Goal: Transaction & Acquisition: Purchase product/service

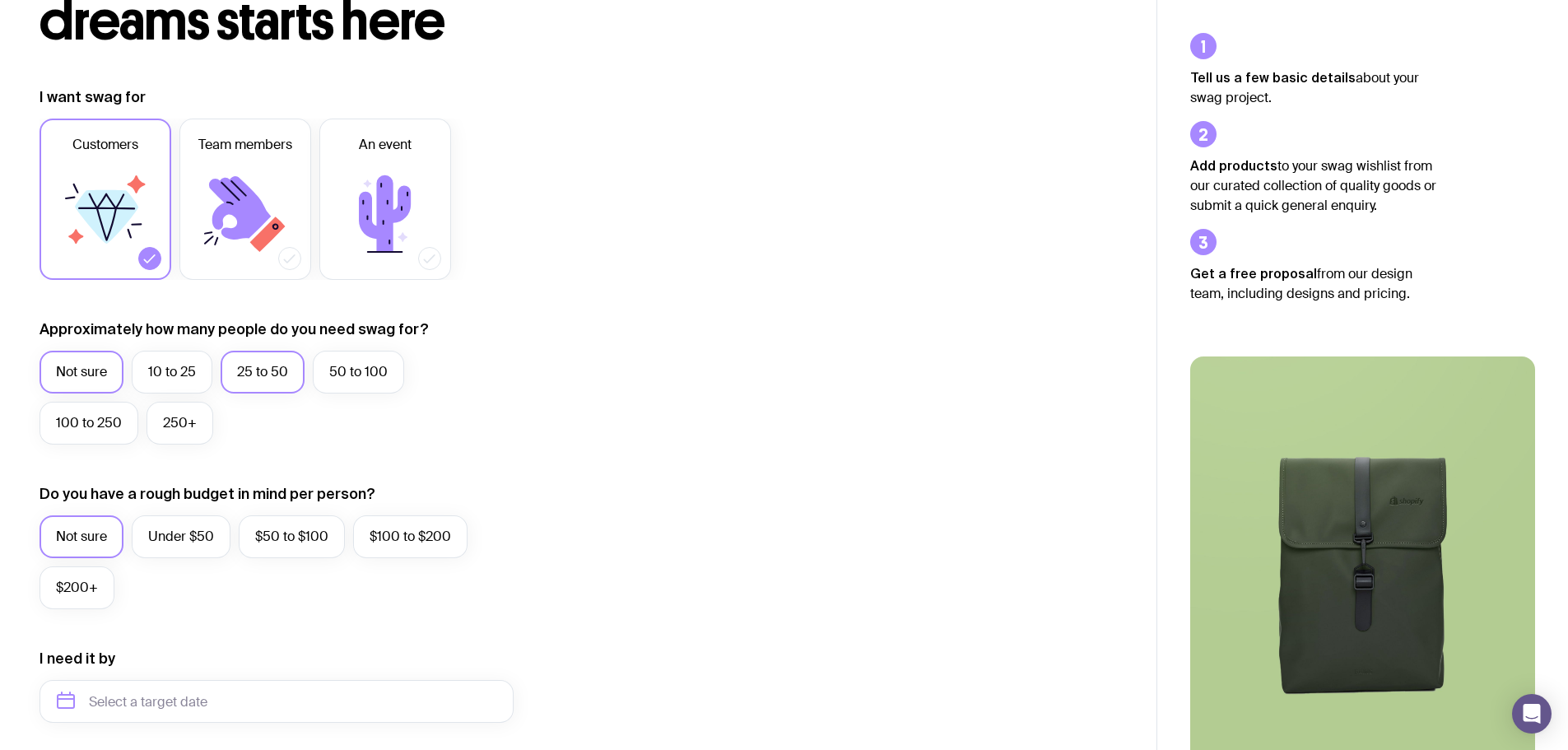
click at [272, 365] on label "25 to 50" at bounding box center [262, 372] width 84 height 43
click at [0, 0] on input "25 to 50" at bounding box center [0, 0] width 0 height 0
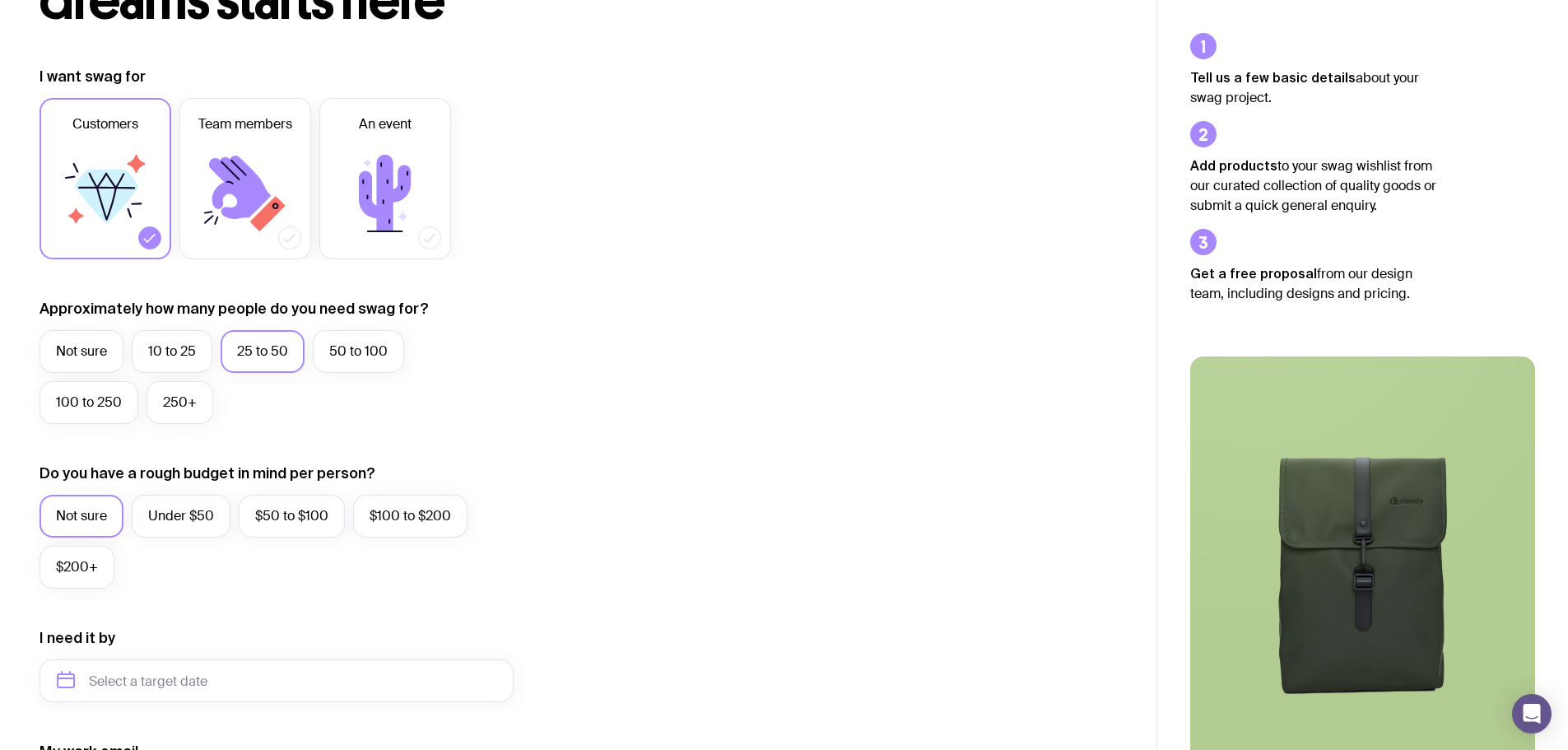
scroll to position [247, 0]
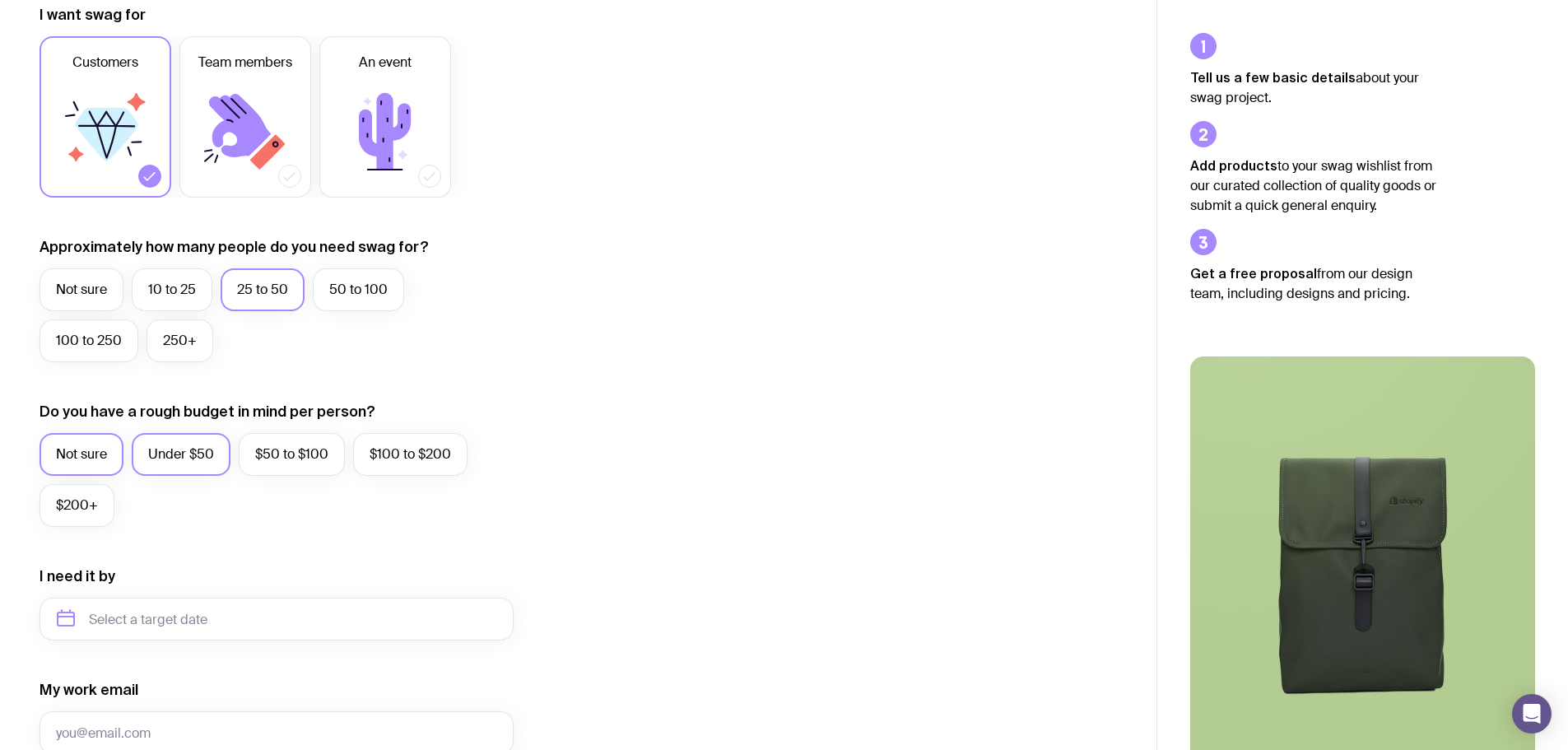
click at [208, 442] on label "Under $50" at bounding box center [181, 455] width 99 height 43
click at [0, 0] on input "Under $50" at bounding box center [0, 0] width 0 height 0
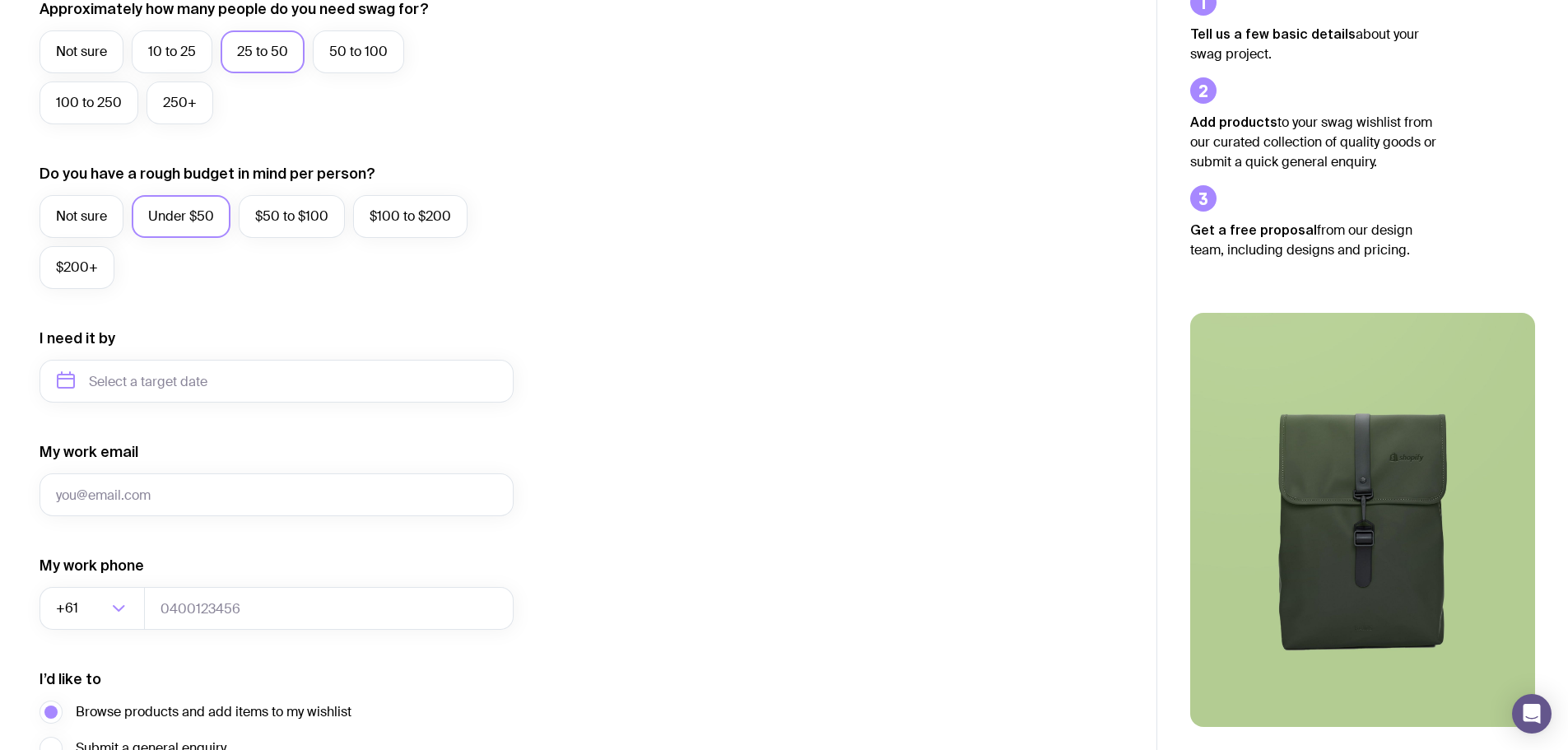
scroll to position [494, 0]
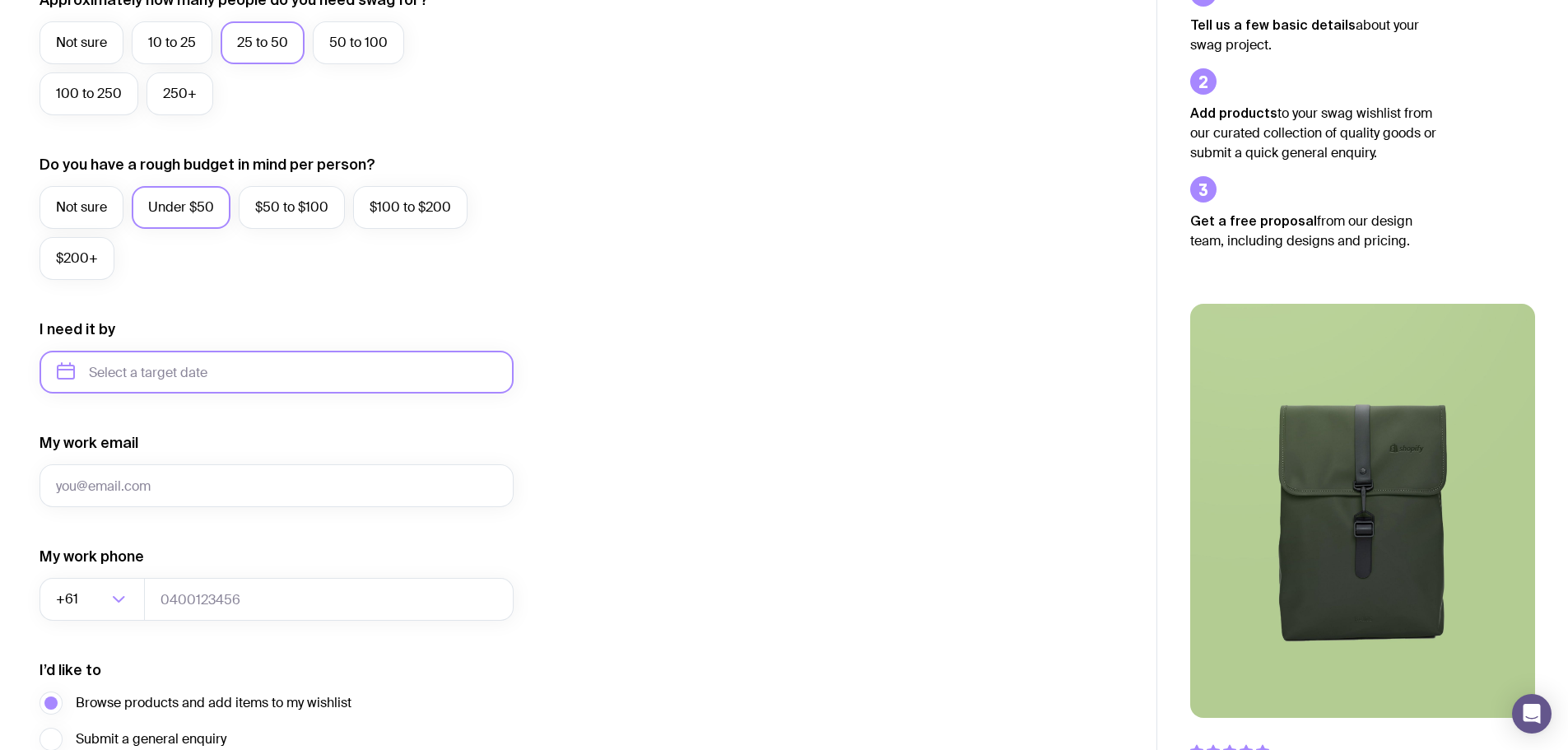
click at [184, 380] on input "text" at bounding box center [276, 372] width 474 height 43
click at [219, 423] on icon "button" at bounding box center [224, 428] width 20 height 20
click at [221, 579] on button "Dec" at bounding box center [212, 574] width 60 height 33
type input "[DATE]"
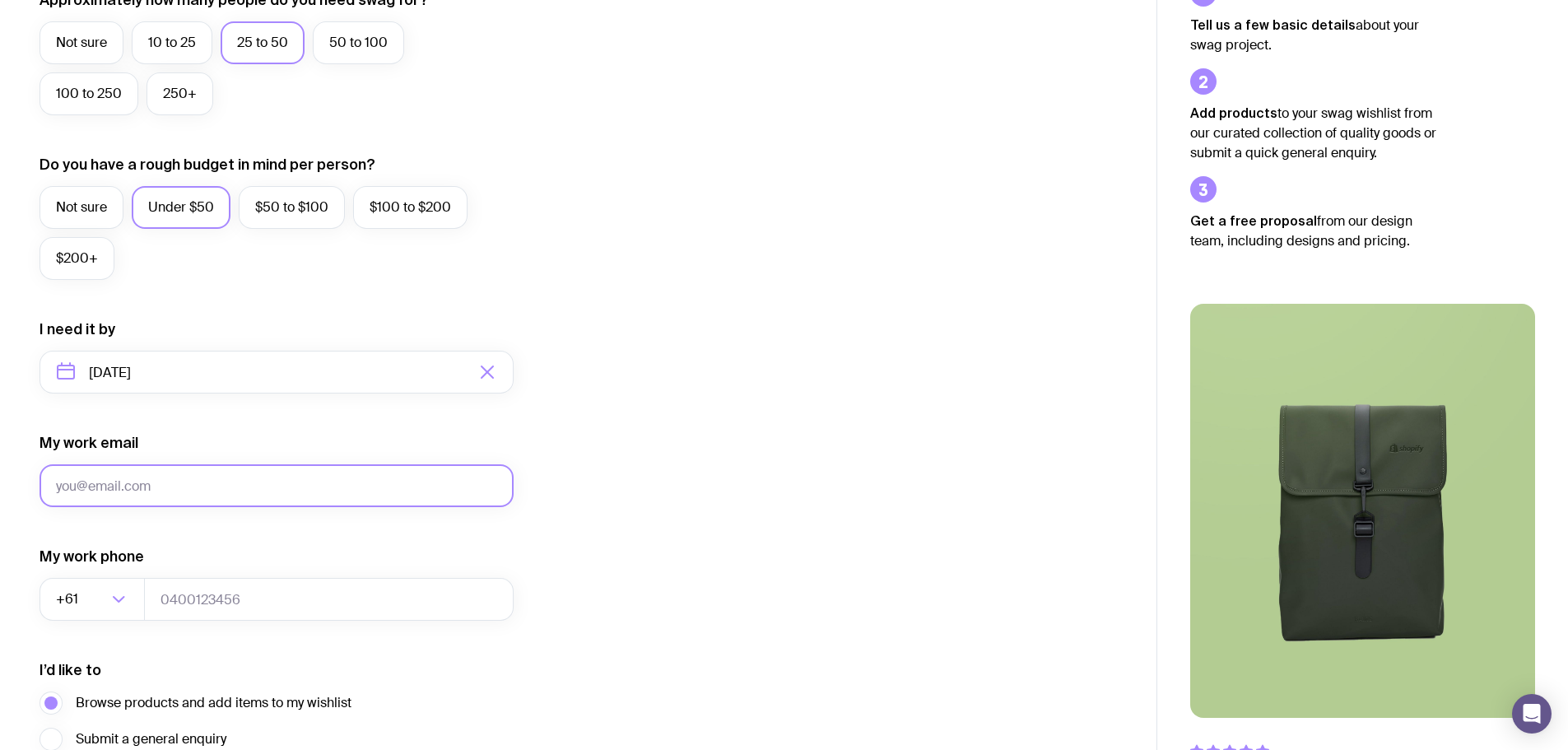
click at [264, 482] on input "My work email" at bounding box center [276, 486] width 474 height 43
type input "[PERSON_NAME][EMAIL_ADDRESS][DOMAIN_NAME]"
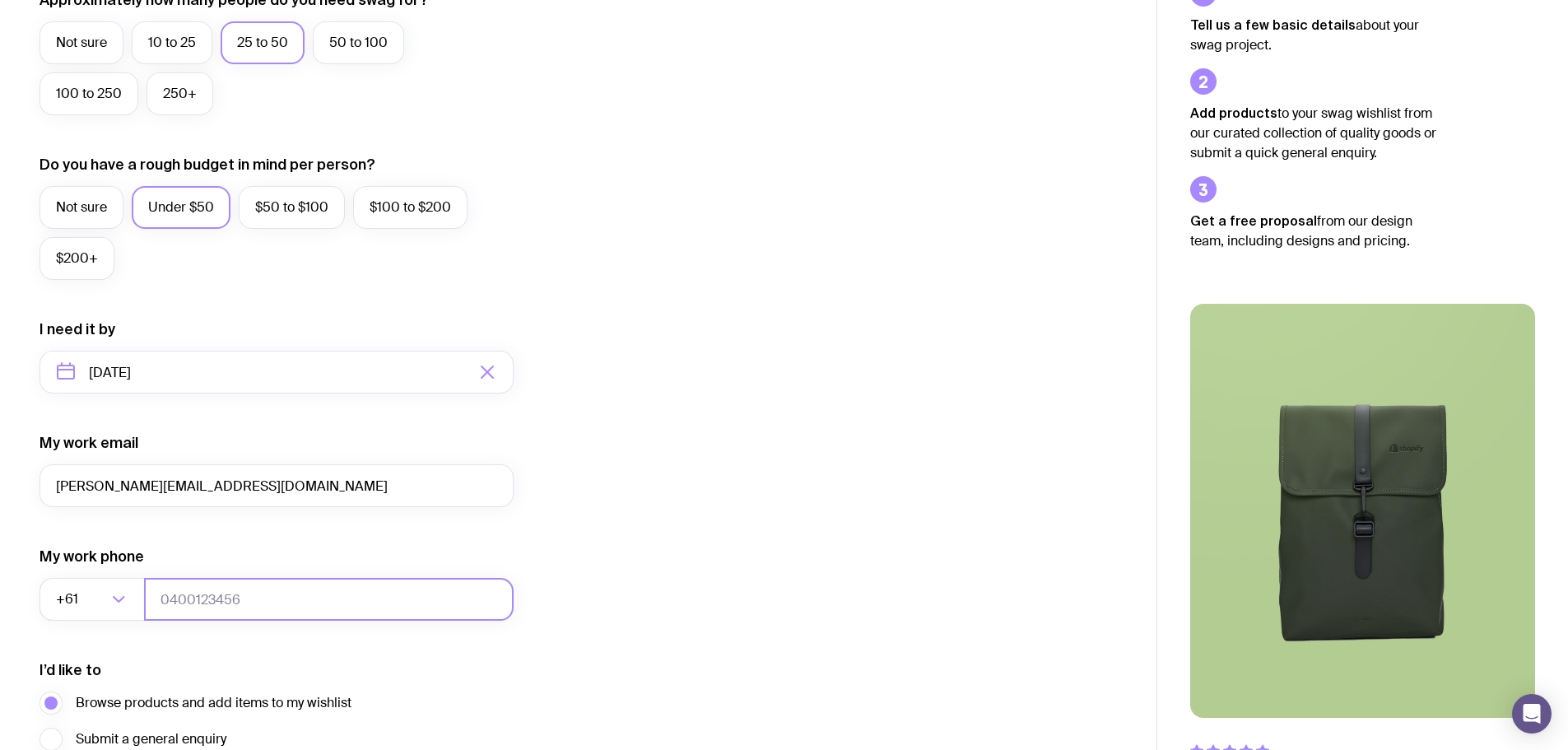
click at [229, 599] on input "tel" at bounding box center [328, 599] width 369 height 43
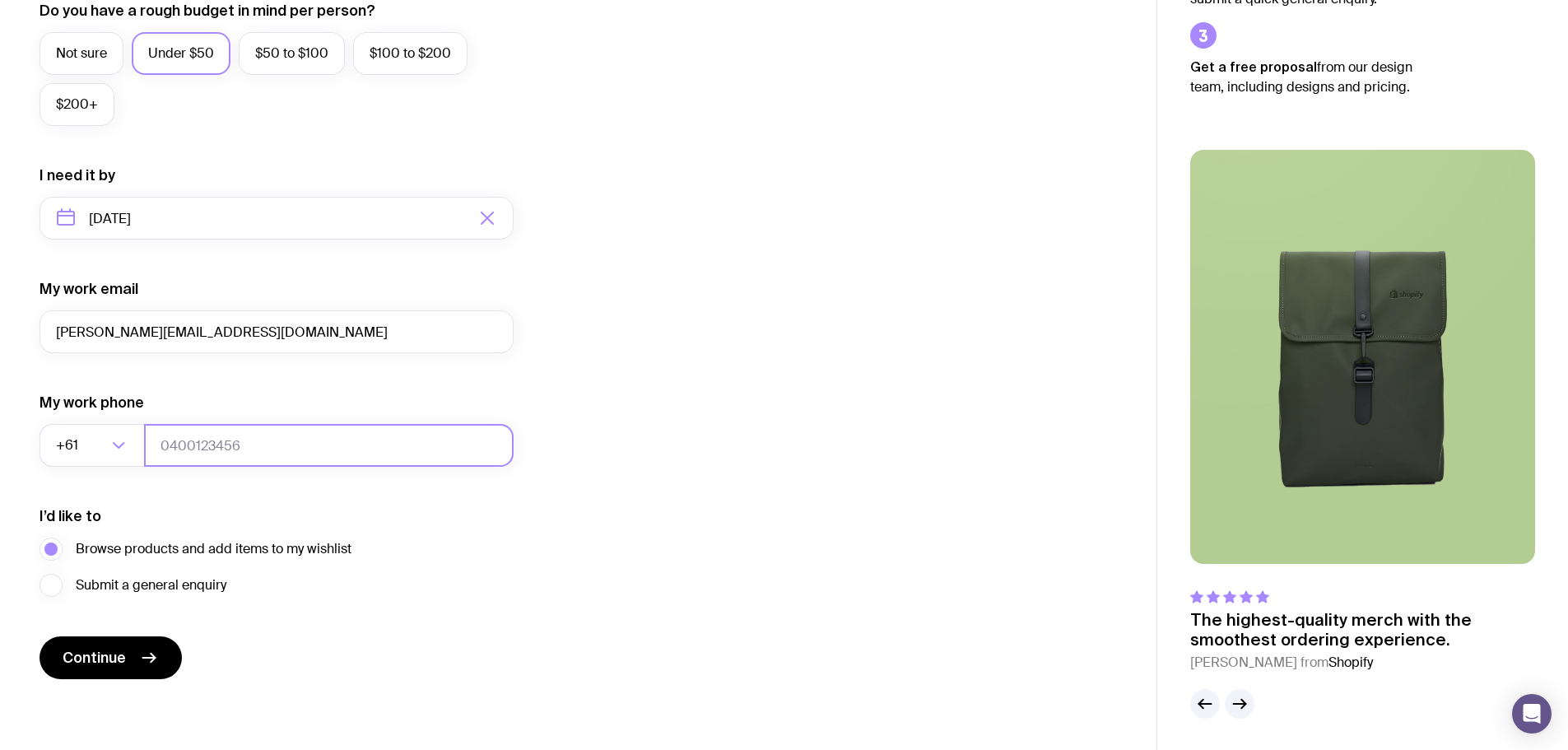
scroll to position [649, 0]
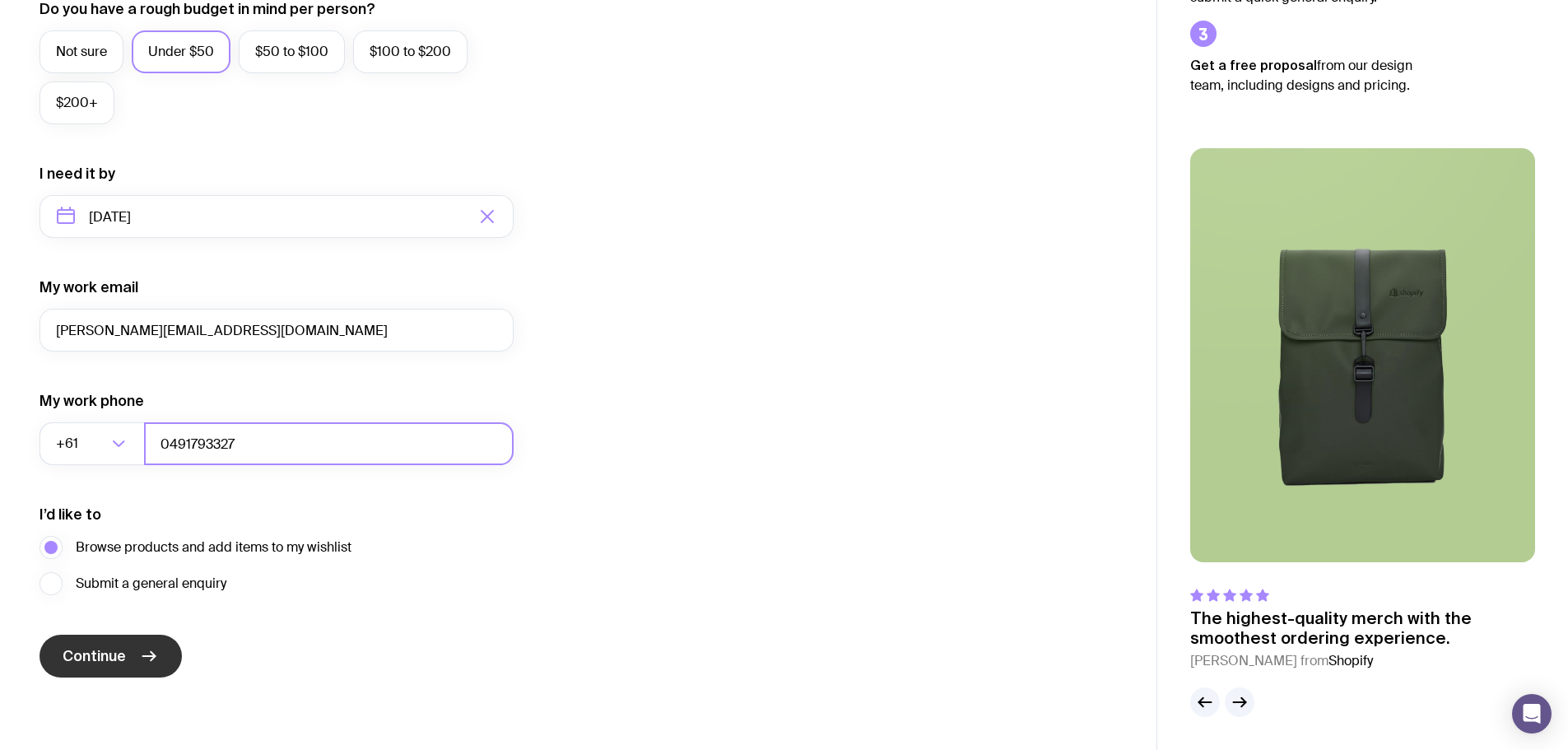
type input "0491793327"
click at [129, 654] on button "Continue" at bounding box center [110, 656] width 142 height 43
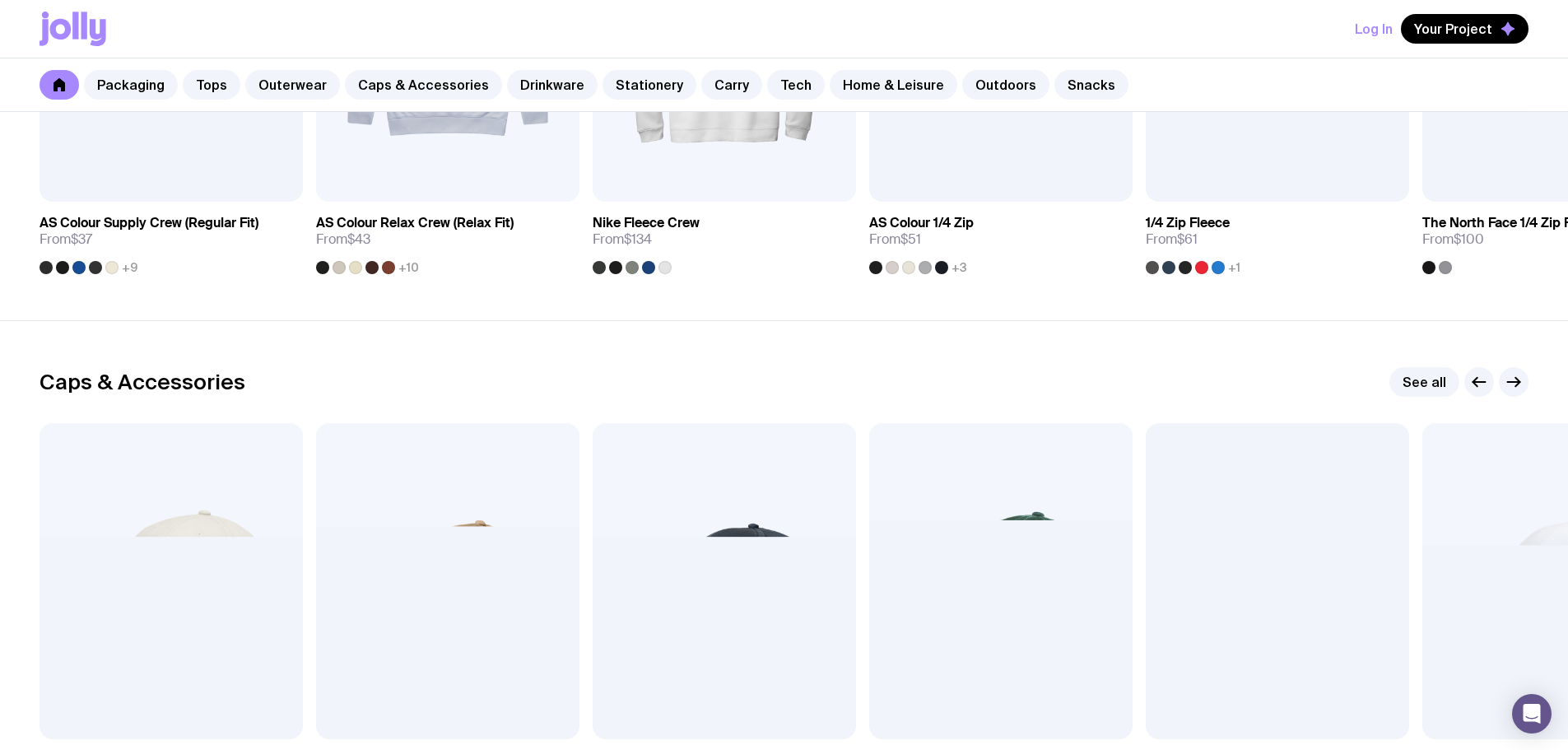
scroll to position [1976, 0]
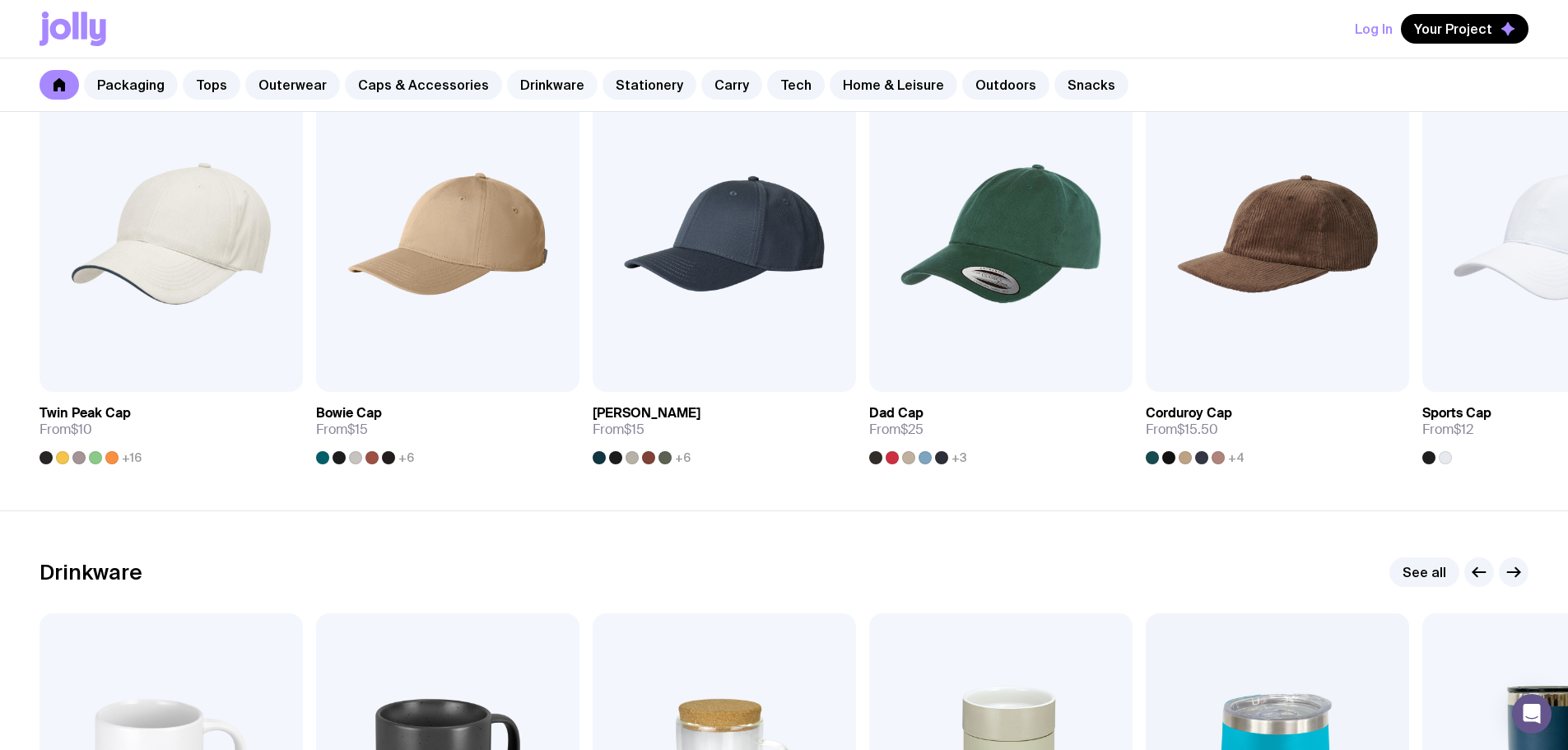
click at [556, 87] on link "Drinkware" at bounding box center [552, 84] width 90 height 29
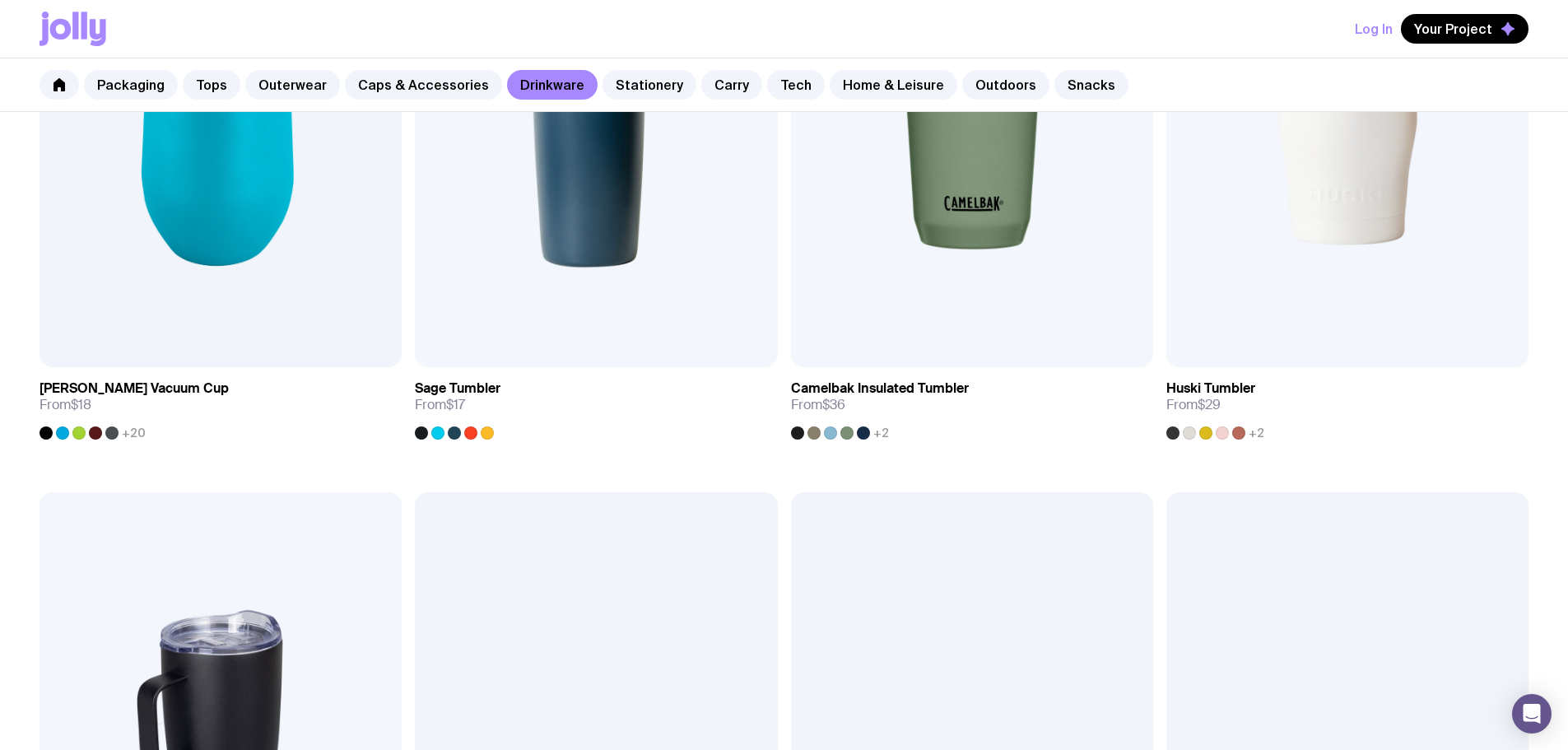
scroll to position [1317, 0]
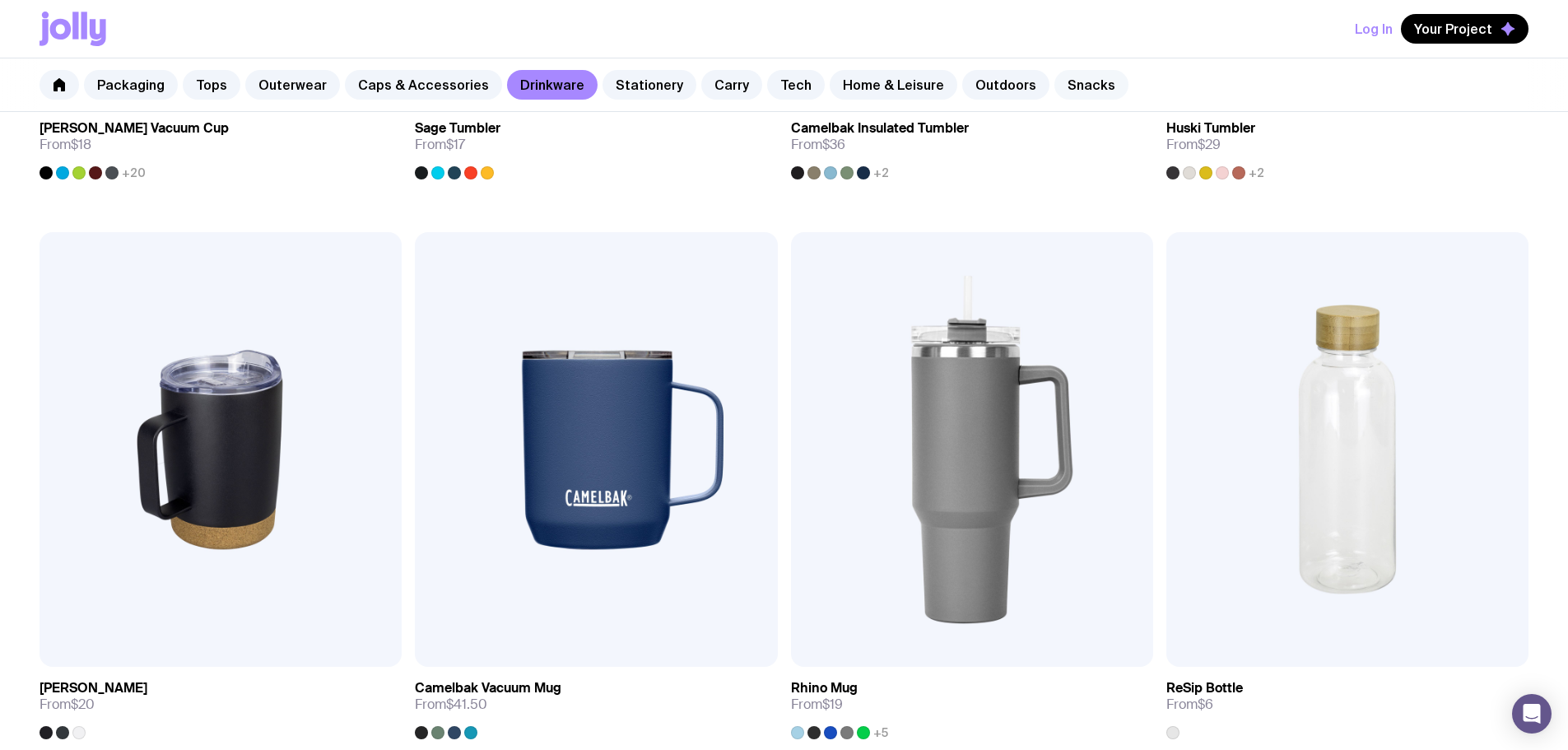
click at [1054, 77] on link "Snacks" at bounding box center [1091, 84] width 74 height 29
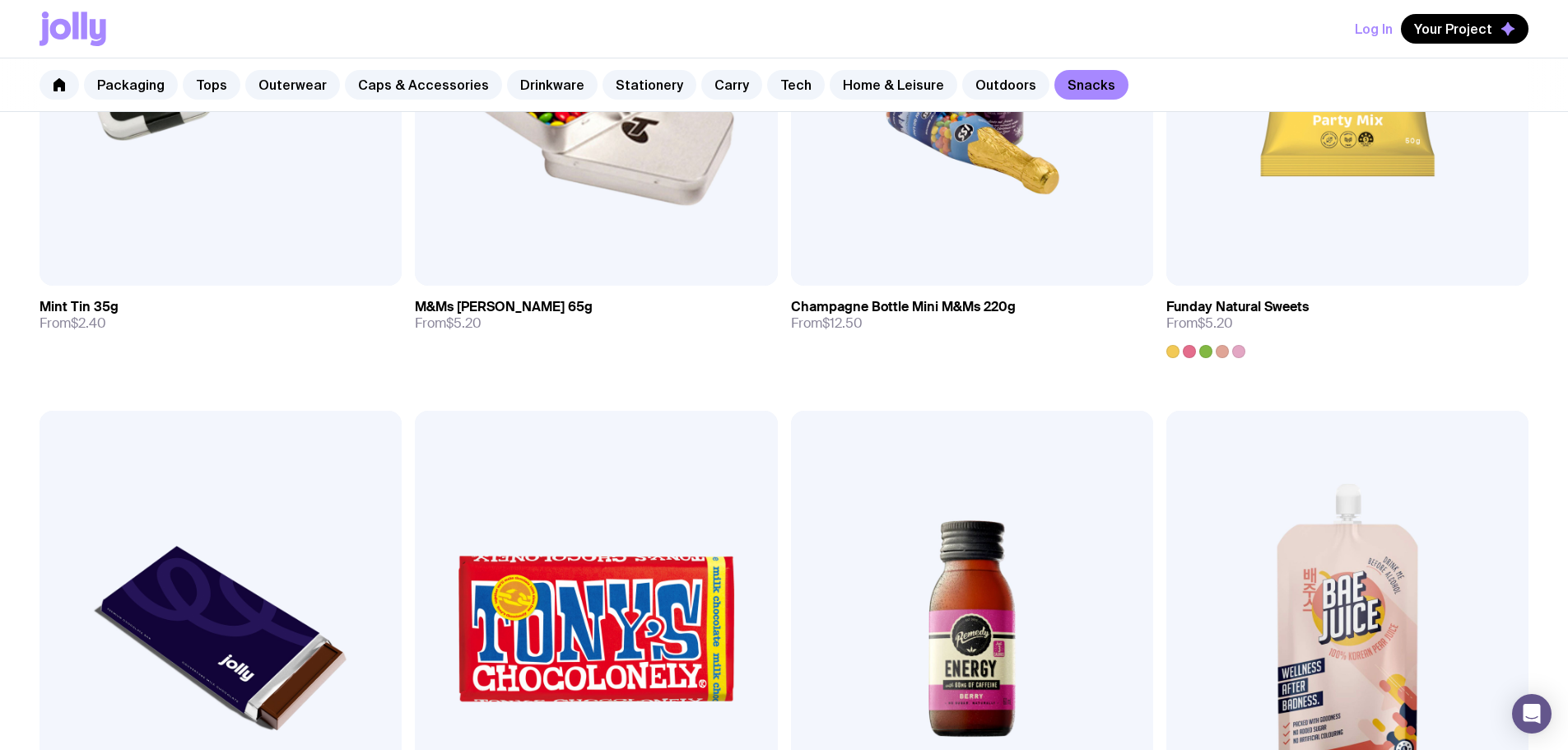
scroll to position [729, 0]
